Goal: Task Accomplishment & Management: Complete application form

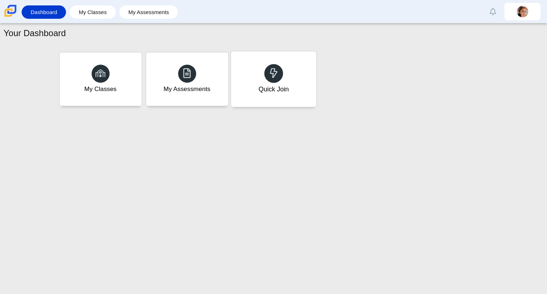
click at [265, 90] on div "Quick Join" at bounding box center [273, 88] width 30 height 9
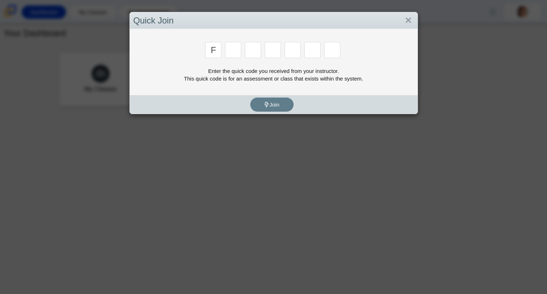
type input "f"
type input "7"
type input "m"
type input "c"
type input "h"
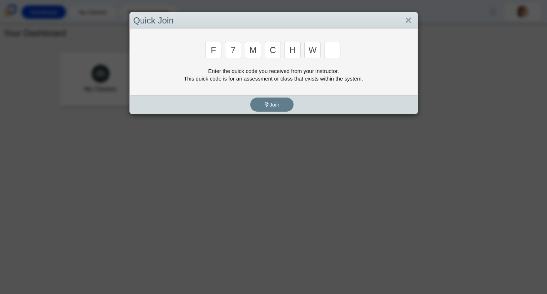
type input "w"
type input "k"
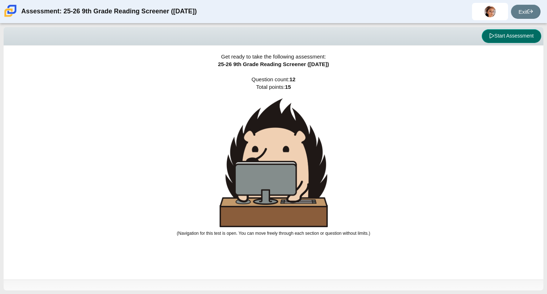
click at [506, 35] on button "Start Assessment" at bounding box center [512, 36] width 60 height 14
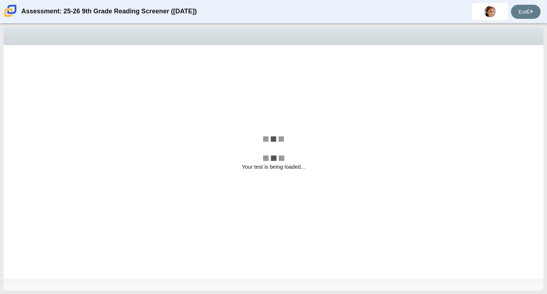
select select "ccc5b315-3c7c-471c-bf90-f22c8299c798"
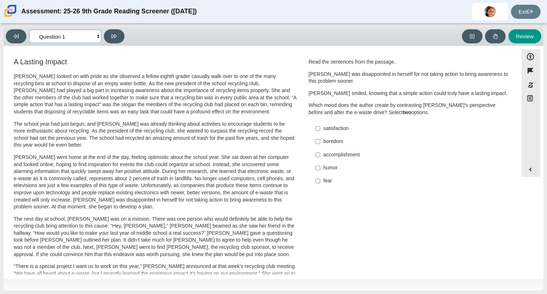
click at [92, 38] on select "Questions Question 1 Question 2 Question 3 Question 4 Question 5 Question 6 Que…" at bounding box center [65, 36] width 72 height 13
click at [58, 37] on select "Questions Question 1 Question 2 Question 3 Question 4 Question 5 Question 6 Que…" at bounding box center [65, 36] width 72 height 13
click at [319, 141] on label "boredom boredom" at bounding box center [410, 141] width 198 height 13
click at [319, 141] on input "boredom boredom" at bounding box center [318, 141] width 5 height 13
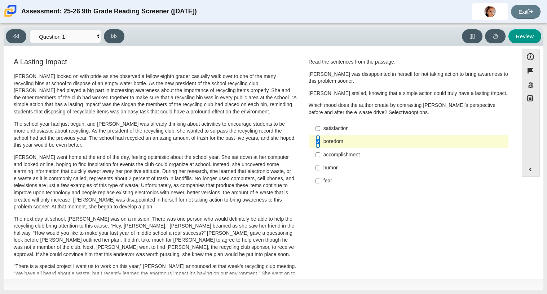
click at [316, 136] on input "boredom boredom" at bounding box center [318, 141] width 5 height 13
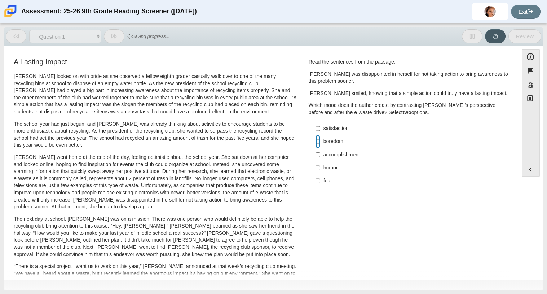
click at [316, 136] on input "boredom boredom" at bounding box center [318, 141] width 5 height 13
checkbox input "true"
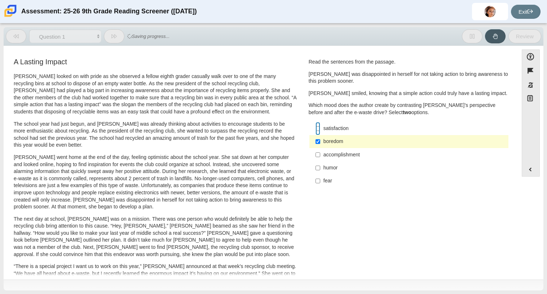
click at [318, 127] on input "satisfaction satisfaction" at bounding box center [318, 128] width 5 height 13
checkbox input "true"
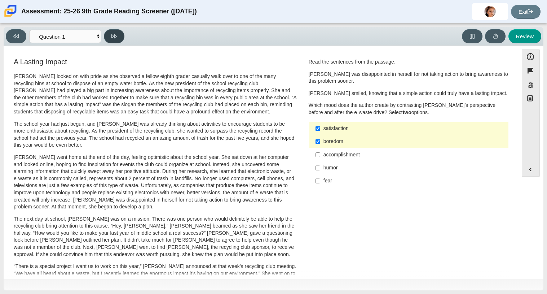
click at [118, 38] on button at bounding box center [114, 36] width 21 height 14
select select "0ff64528-ffd7-428d-b192-babfaadd44e8"
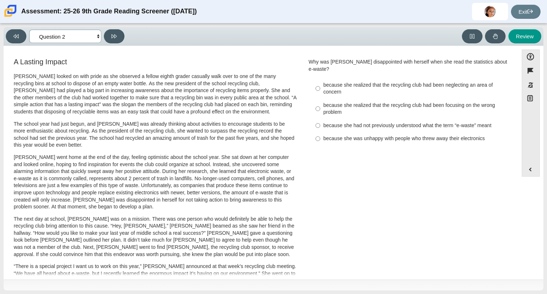
click at [90, 41] on select "Questions Question 1 Question 2 Question 3 Question 4 Question 5 Question 6 Que…" at bounding box center [65, 36] width 72 height 13
click at [320, 78] on label "because she realized that the recycling club had been neglecting an area of con…" at bounding box center [410, 88] width 198 height 20
click at [320, 78] on input "because she realized that the recycling club had been neglecting an area of con…" at bounding box center [318, 88] width 5 height 20
radio input "true"
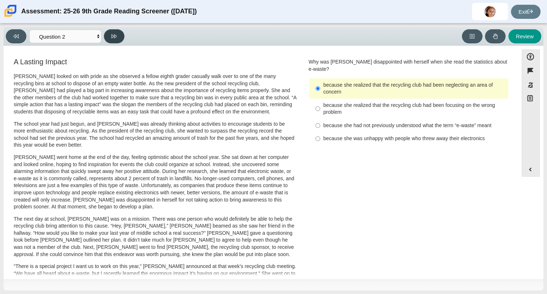
click at [121, 34] on button at bounding box center [114, 36] width 21 height 14
select select "7ce3d843-6974-4858-901c-1ff39630e843"
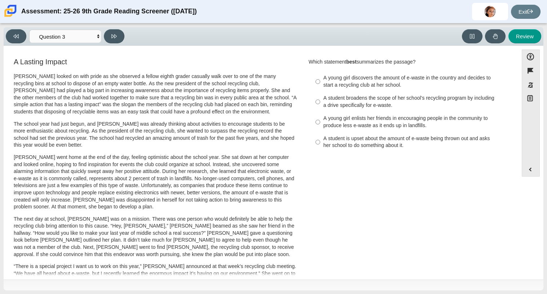
click at [365, 87] on div "A young girl discovers the amount of e-waste in the country and decides to star…" at bounding box center [415, 81] width 182 height 14
click at [320, 87] on input "A young girl discovers the amount of e-waste in the country and decides to star…" at bounding box center [318, 81] width 5 height 20
radio input "true"
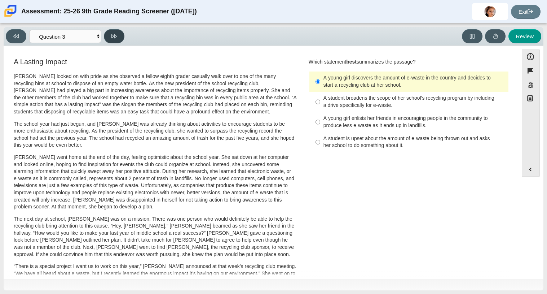
click at [120, 36] on button at bounding box center [114, 36] width 21 height 14
select select "ca9ea0f1-49c5-4bd1-83b0-472c18652b42"
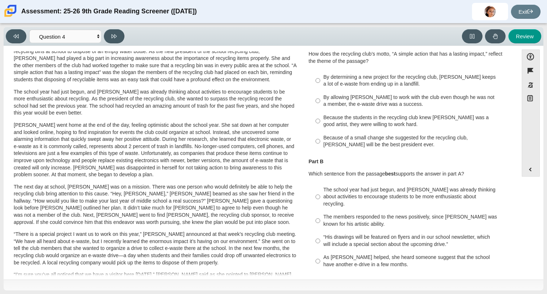
scroll to position [33, 0]
click at [335, 111] on label "Because the students in the recycling club knew [PERSON_NAME] was a good artist…" at bounding box center [410, 120] width 198 height 20
click at [320, 111] on input "Because the students in the recycling club knew [PERSON_NAME] was a good artist…" at bounding box center [318, 120] width 5 height 20
radio input "true"
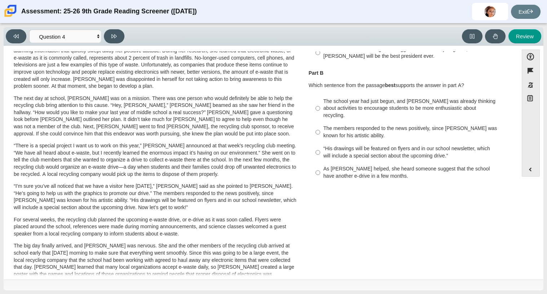
scroll to position [120, 0]
click at [334, 131] on div "The members responded to the news positively, since [PERSON_NAME] was known for…" at bounding box center [415, 132] width 182 height 14
click at [320, 131] on input "The members responded to the news positively, since [PERSON_NAME] was known for…" at bounding box center [318, 132] width 5 height 20
radio input "true"
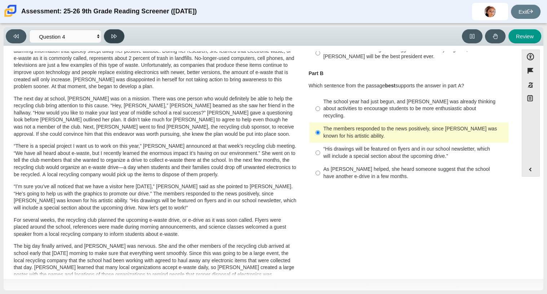
click at [121, 35] on button at bounding box center [114, 36] width 21 height 14
select select "e41f1a79-e29f-4095-8030-a53364015bed"
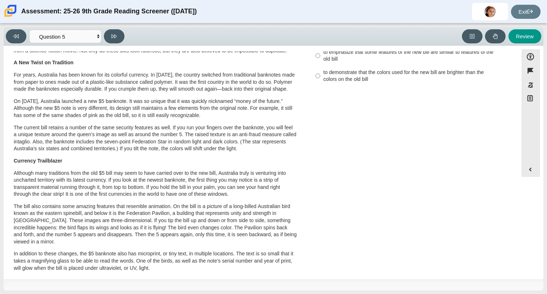
scroll to position [0, 0]
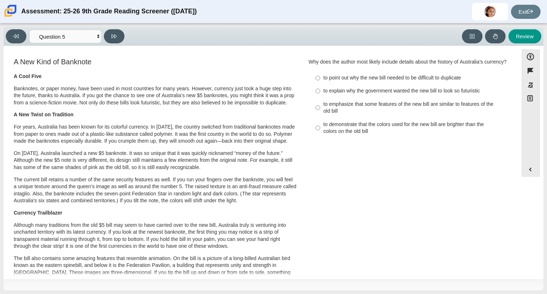
click at [324, 108] on div "to emphasize that some features of the new bill are similar to features of the …" at bounding box center [415, 108] width 182 height 14
click at [320, 108] on input "to emphasize that some features of the new bill are similar to features of the …" at bounding box center [318, 107] width 5 height 20
radio input "true"
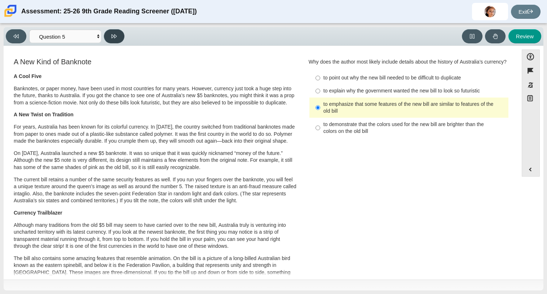
click at [118, 38] on button at bounding box center [114, 36] width 21 height 14
select select "69146e31-7b3d-4a3e-9ce6-f30c24342ae0"
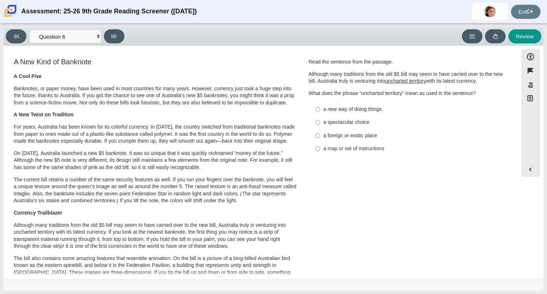
click at [357, 123] on div "a spectacular choice" at bounding box center [415, 122] width 182 height 7
click at [320, 123] on input "a spectacular choice a spectacular choice" at bounding box center [318, 122] width 5 height 13
radio input "true"
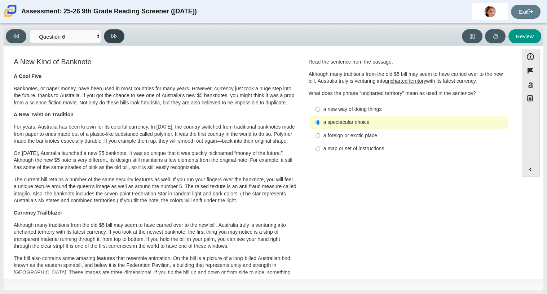
click at [116, 37] on icon at bounding box center [113, 36] width 5 height 5
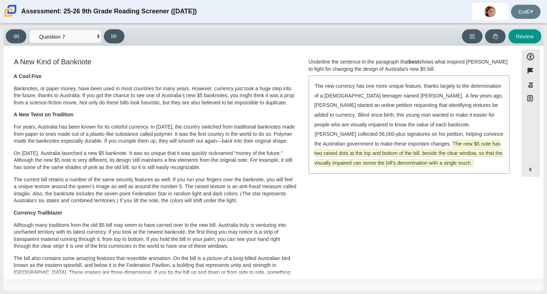
click at [371, 153] on span "The new $5 note has two raised dots at the top and bottom of the bill, beside t…" at bounding box center [409, 153] width 188 height 26
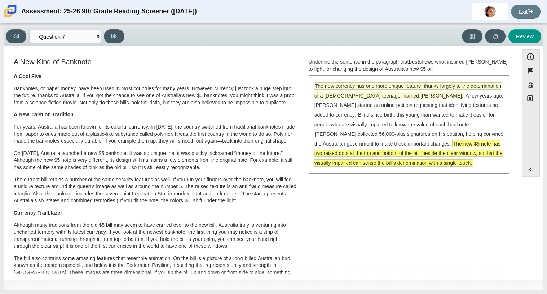
click at [362, 87] on span "The new currency has one more unique feature, thanks largely to the determinati…" at bounding box center [408, 91] width 187 height 16
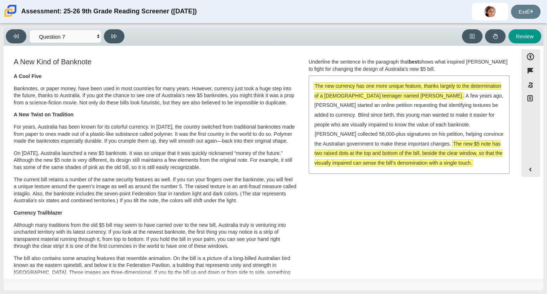
click at [374, 118] on div "The new currency has one more unique feature, thanks largely to the determinati…" at bounding box center [410, 124] width 200 height 96
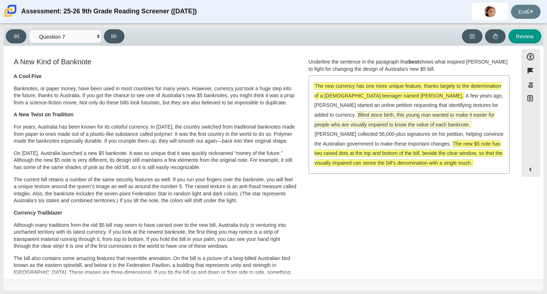
click at [367, 111] on span "Blind since birth, this young man wanted to make it easier for people who are v…" at bounding box center [405, 119] width 180 height 17
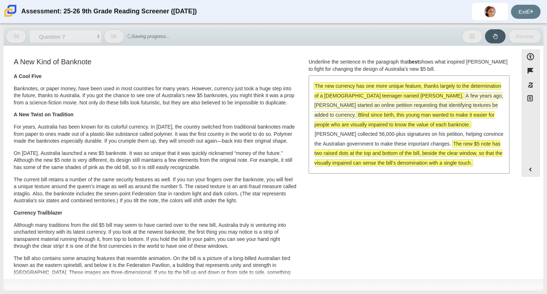
click at [362, 104] on span "A few years ago, [PERSON_NAME] started an online petition requesting that ident…" at bounding box center [409, 105] width 189 height 26
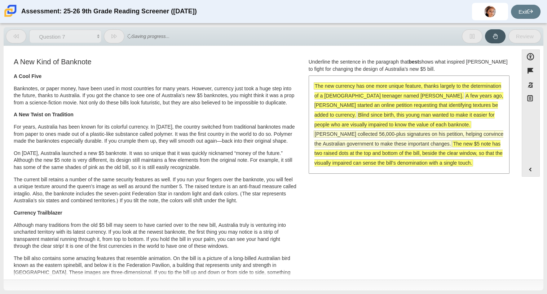
click at [372, 135] on span "[PERSON_NAME] collected 56,000-plus signatures on his petition, helping convinc…" at bounding box center [409, 139] width 189 height 16
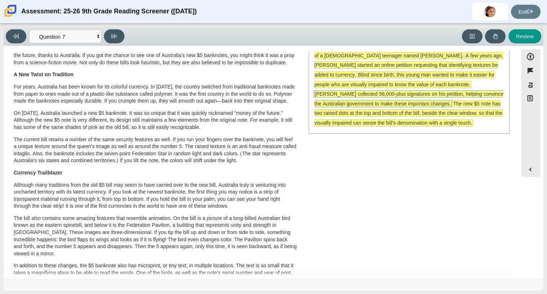
scroll to position [41, 0]
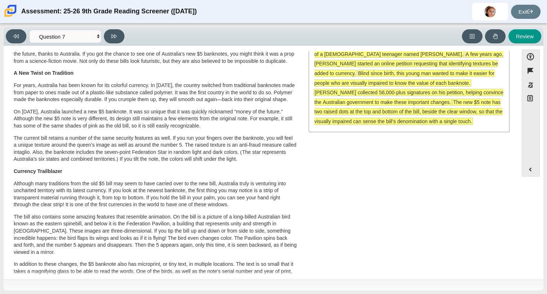
click at [367, 122] on span "The new $5 note has two raised dots at the top and bottom of the bill, beside t…" at bounding box center [409, 112] width 188 height 26
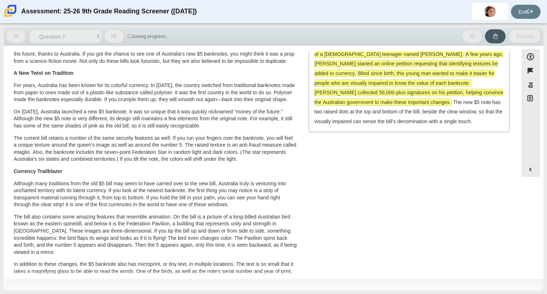
click at [355, 107] on div "The new currency has one more unique feature, thanks largely to the determinati…" at bounding box center [410, 83] width 200 height 96
click at [350, 102] on span "[PERSON_NAME] collected 56,000-plus signatures on his petition, helping convinc…" at bounding box center [409, 97] width 189 height 16
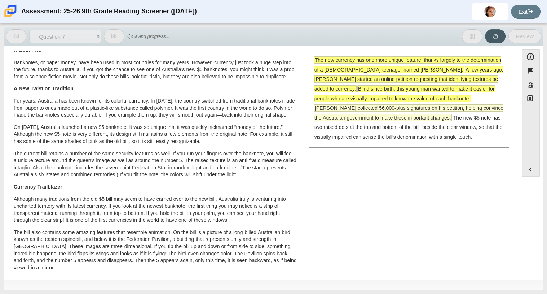
scroll to position [22, 0]
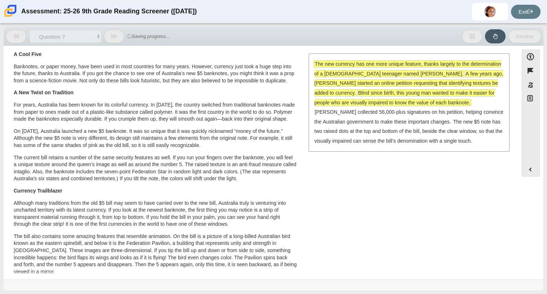
click at [349, 99] on span "Blind since birth, this young man wanted to make it easier for people who are v…" at bounding box center [405, 97] width 180 height 16
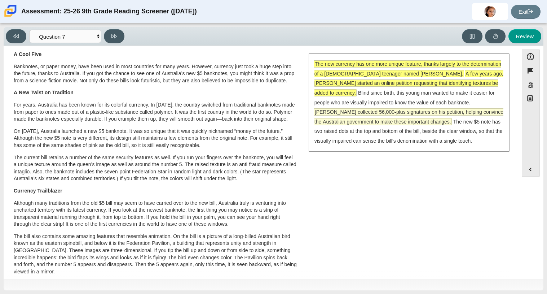
click at [373, 114] on span "[PERSON_NAME] collected 56,000-plus signatures on his petition, helping convinc…" at bounding box center [409, 117] width 189 height 16
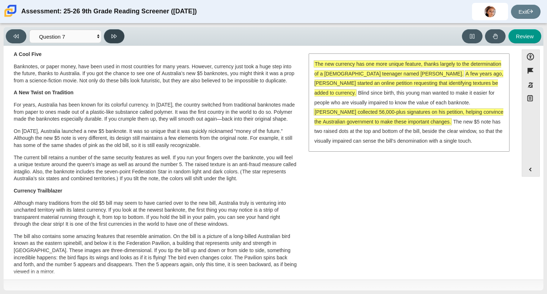
click at [122, 33] on button at bounding box center [114, 36] width 21 height 14
select select "ea8338c2-a6a3-418e-a305-2b963b54a290"
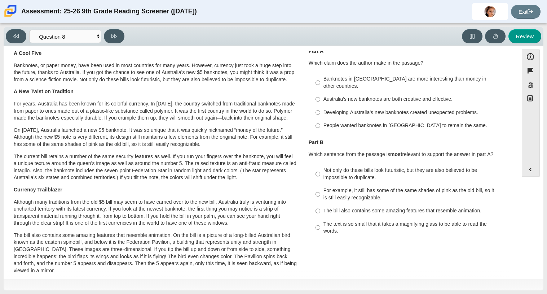
scroll to position [25, 0]
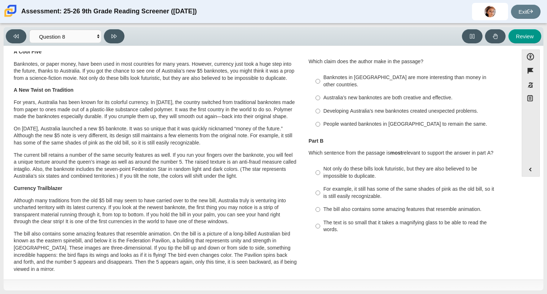
click at [401, 91] on label "Australia’s new banknotes are both creative and effective. Australia’s new bank…" at bounding box center [410, 97] width 198 height 13
click at [320, 91] on input "Australia’s new banknotes are both creative and effective. Australia’s new bank…" at bounding box center [318, 97] width 5 height 13
radio input "true"
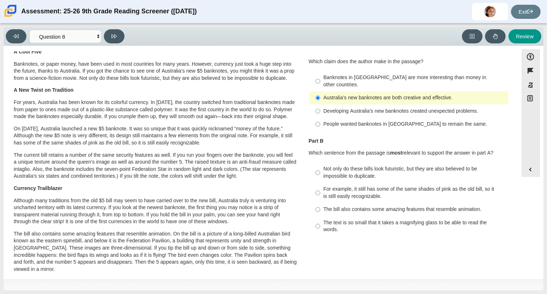
click at [445, 165] on div "Not only do these bills look futuristic, but they are also believed to be impos…" at bounding box center [415, 172] width 182 height 14
click at [320, 163] on input "Not only do these bills look futuristic, but they are also believed to be impos…" at bounding box center [318, 172] width 5 height 20
radio input "true"
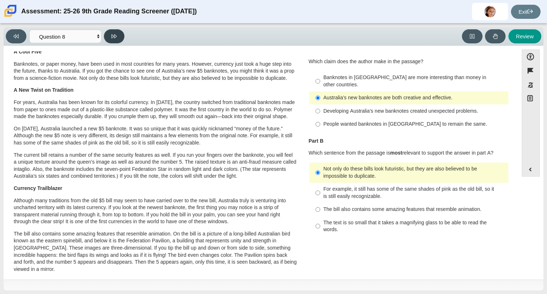
click at [120, 36] on button at bounding box center [114, 36] width 21 height 14
select select "89f058d6-b15c-4ef5-a4b3-fdaffb8868b6"
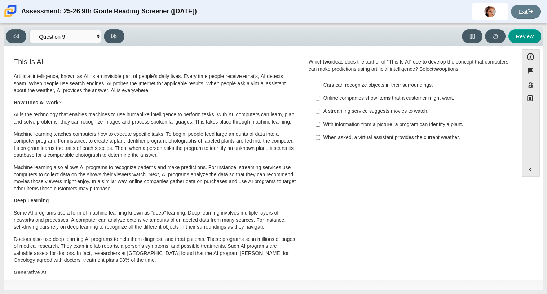
click at [159, 76] on p "Artificial intelligence, known as AI, is an invisible part of people’s daily li…" at bounding box center [155, 83] width 283 height 21
click at [328, 128] on label "With information from a picture, a program can identify a plant. With informati…" at bounding box center [410, 124] width 198 height 13
click at [320, 128] on input "With information from a picture, a program can identify a plant. With informati…" at bounding box center [318, 124] width 5 height 13
checkbox input "true"
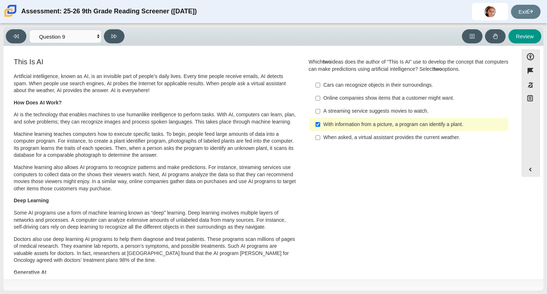
click at [318, 91] on label "Cars can recognize objects in their surroundings. Cars can recognize objects in…" at bounding box center [410, 84] width 198 height 13
click at [318, 91] on input "Cars can recognize objects in their surroundings. Cars can recognize objects in…" at bounding box center [318, 84] width 5 height 13
checkbox input "true"
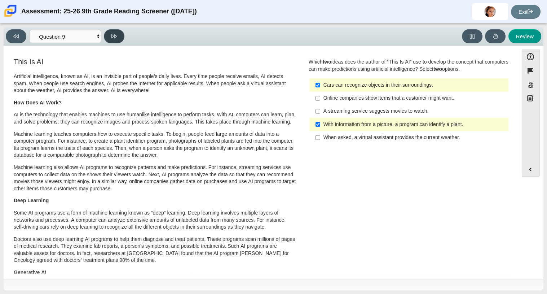
click at [119, 41] on button at bounding box center [114, 36] width 21 height 14
select select "cdf3c14e-a918-44d1-9b63-3db0fa81641e"
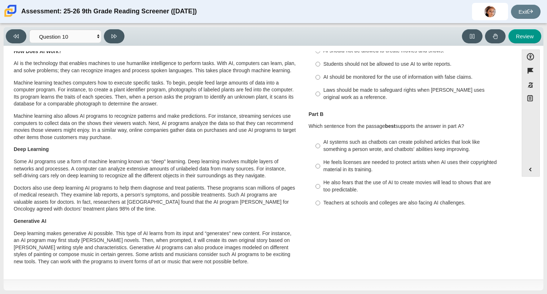
scroll to position [49, 0]
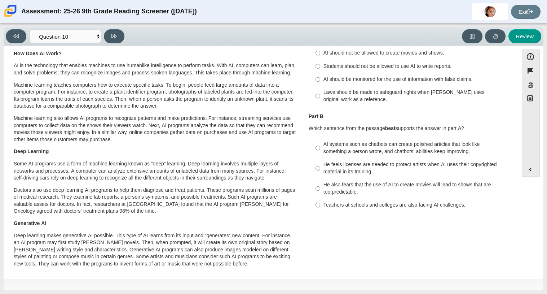
click at [377, 156] on label "AI systems such as chatbots can create polished articles that look like somethi…" at bounding box center [410, 148] width 198 height 20
click at [320, 156] on input "AI systems such as chatbots can create polished articles that look like somethi…" at bounding box center [318, 148] width 5 height 20
radio input "true"
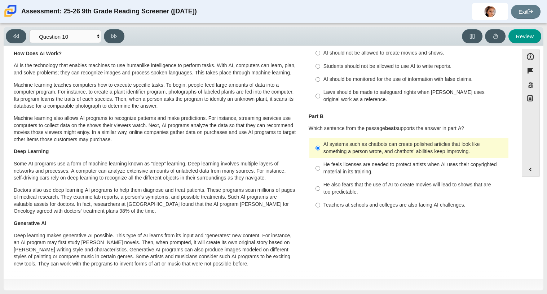
click at [348, 66] on div "Students should not be allowed to use AI to write reports." at bounding box center [415, 66] width 182 height 7
click at [320, 66] on input "Students should not be allowed to use AI to write reports. Students should not …" at bounding box center [318, 66] width 5 height 13
radio input "true"
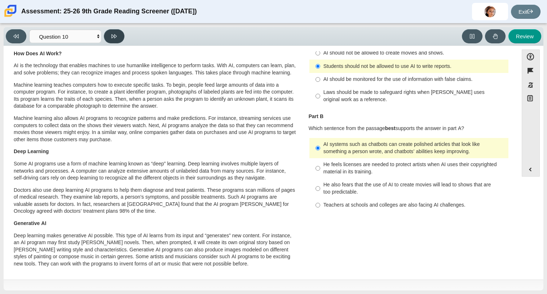
click at [123, 39] on button at bounding box center [114, 36] width 21 height 14
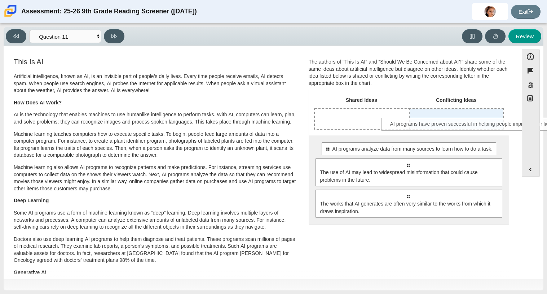
drag, startPoint x: 357, startPoint y: 150, endPoint x: 423, endPoint y: 125, distance: 70.6
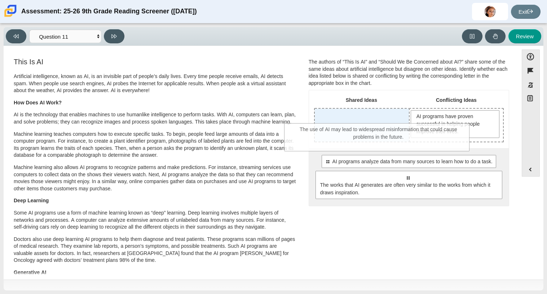
drag, startPoint x: 395, startPoint y: 180, endPoint x: 366, endPoint y: 132, distance: 55.6
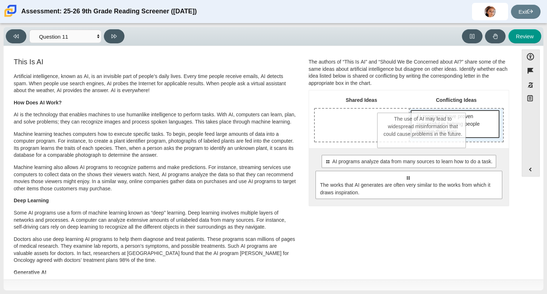
drag, startPoint x: 366, startPoint y: 132, endPoint x: 430, endPoint y: 134, distance: 64.6
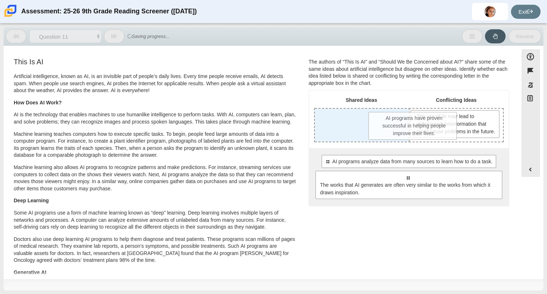
drag, startPoint x: 425, startPoint y: 132, endPoint x: 373, endPoint y: 131, distance: 52.7
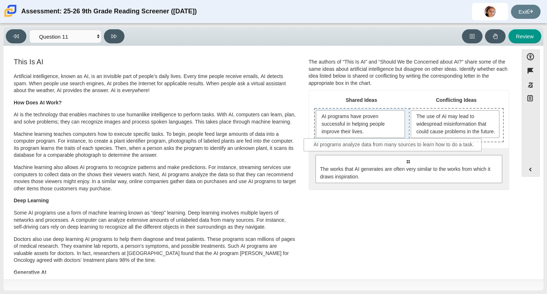
drag, startPoint x: 382, startPoint y: 172, endPoint x: 368, endPoint y: 148, distance: 27.8
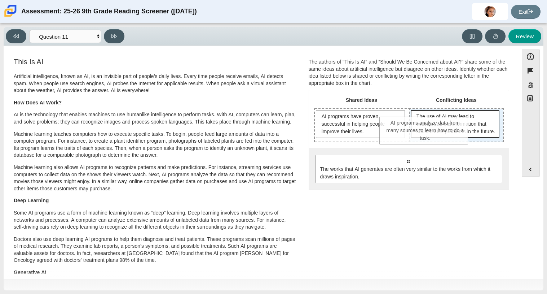
drag, startPoint x: 372, startPoint y: 163, endPoint x: 438, endPoint y: 140, distance: 69.7
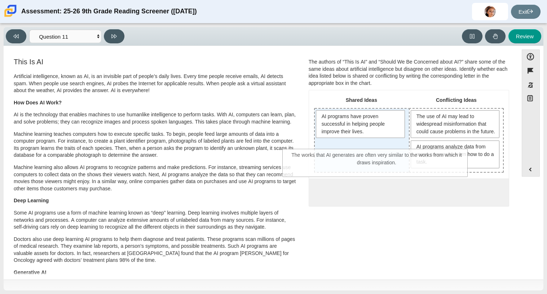
drag, startPoint x: 427, startPoint y: 209, endPoint x: 391, endPoint y: 161, distance: 60.1
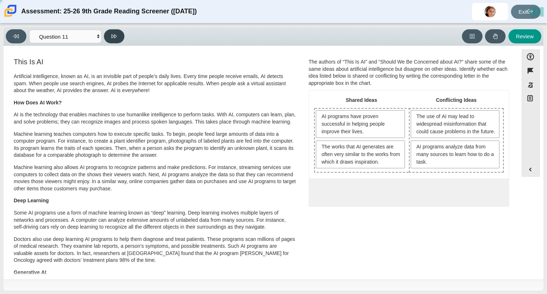
click at [111, 36] on button at bounding box center [114, 36] width 21 height 14
select select "c3effed4-44ce-4a19-bd96-1787f34e9b4c"
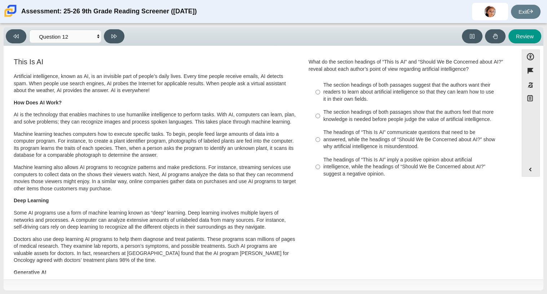
click at [258, 180] on p "Machine learning also allows AI programs to recognize patterns and make predict…" at bounding box center [155, 178] width 283 height 28
click at [311, 92] on label "The section headings of both passages suggest that the authors want their reade…" at bounding box center [410, 91] width 198 height 27
click at [316, 92] on input "The section headings of both passages suggest that the authors want their reade…" at bounding box center [318, 91] width 5 height 27
radio input "true"
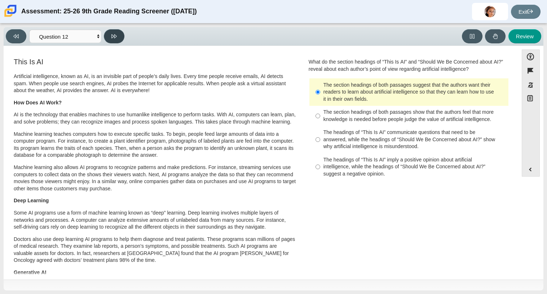
click at [117, 34] on icon at bounding box center [113, 36] width 5 height 5
select select "review"
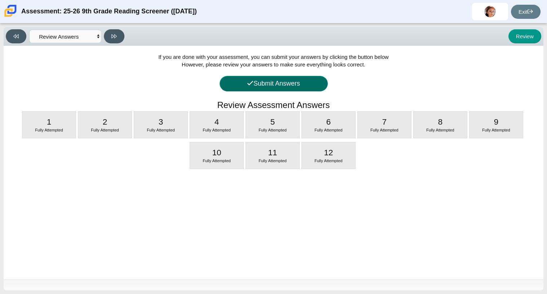
click at [283, 86] on button "Submit Answers" at bounding box center [274, 84] width 108 height 16
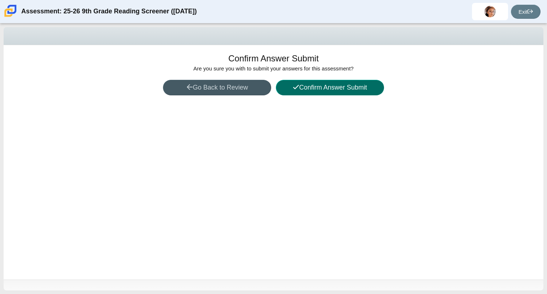
click at [285, 87] on button "Confirm Answer Submit" at bounding box center [330, 88] width 108 height 16
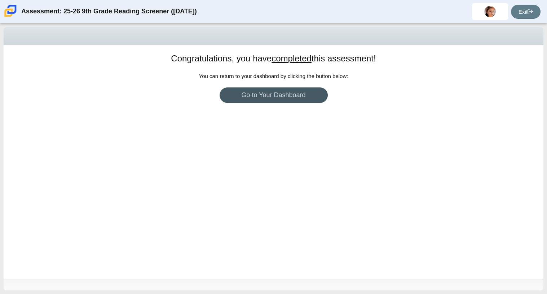
click at [517, 19] on div "Exit" at bounding box center [505, 11] width 72 height 17
click at [517, 16] on link "Exit" at bounding box center [526, 12] width 30 height 14
